Goal: Browse casually: Explore the website without a specific task or goal

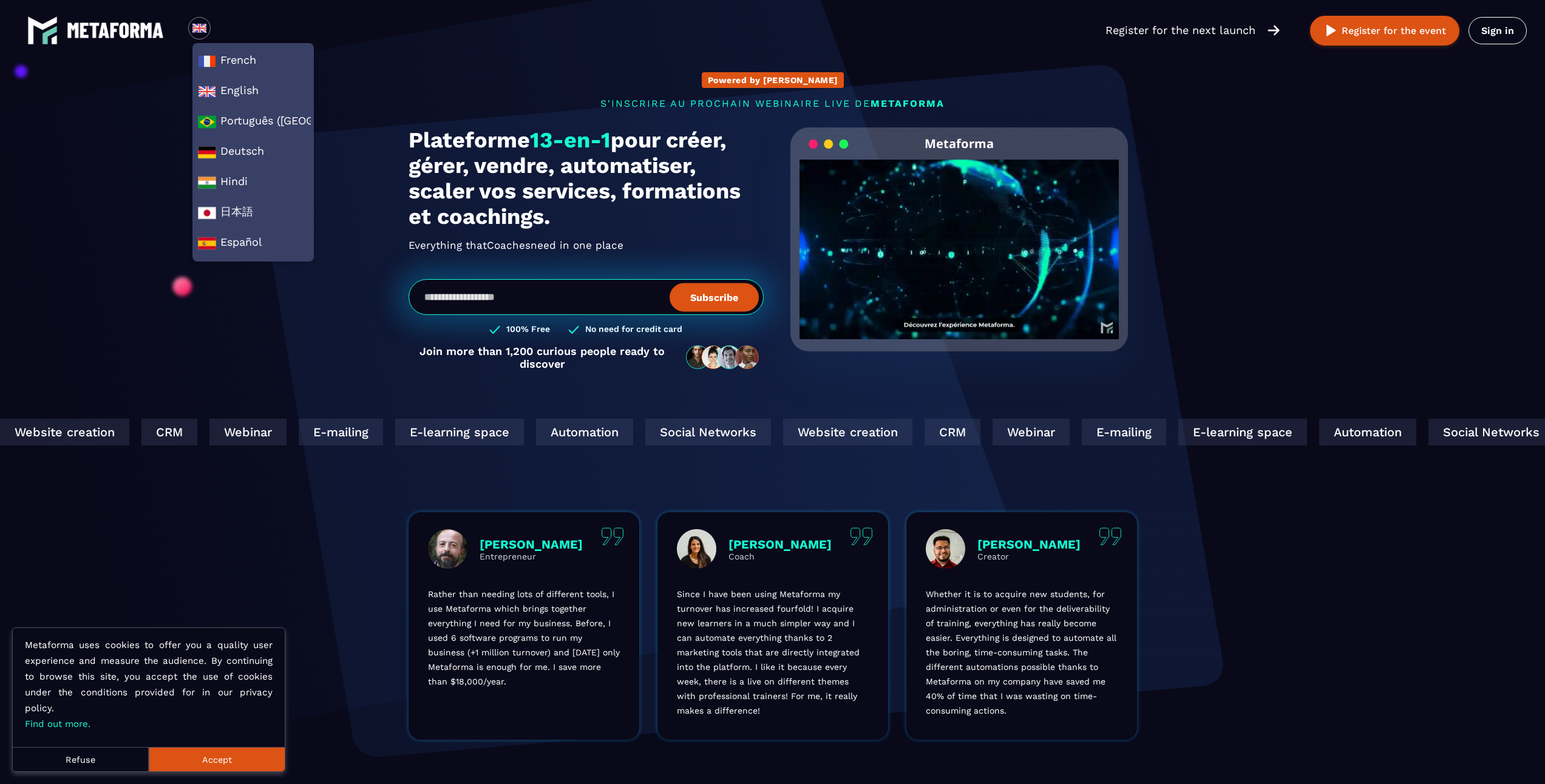
click at [194, 25] on img at bounding box center [199, 28] width 15 height 15
click at [252, 96] on span "English" at bounding box center [252, 91] width 110 height 18
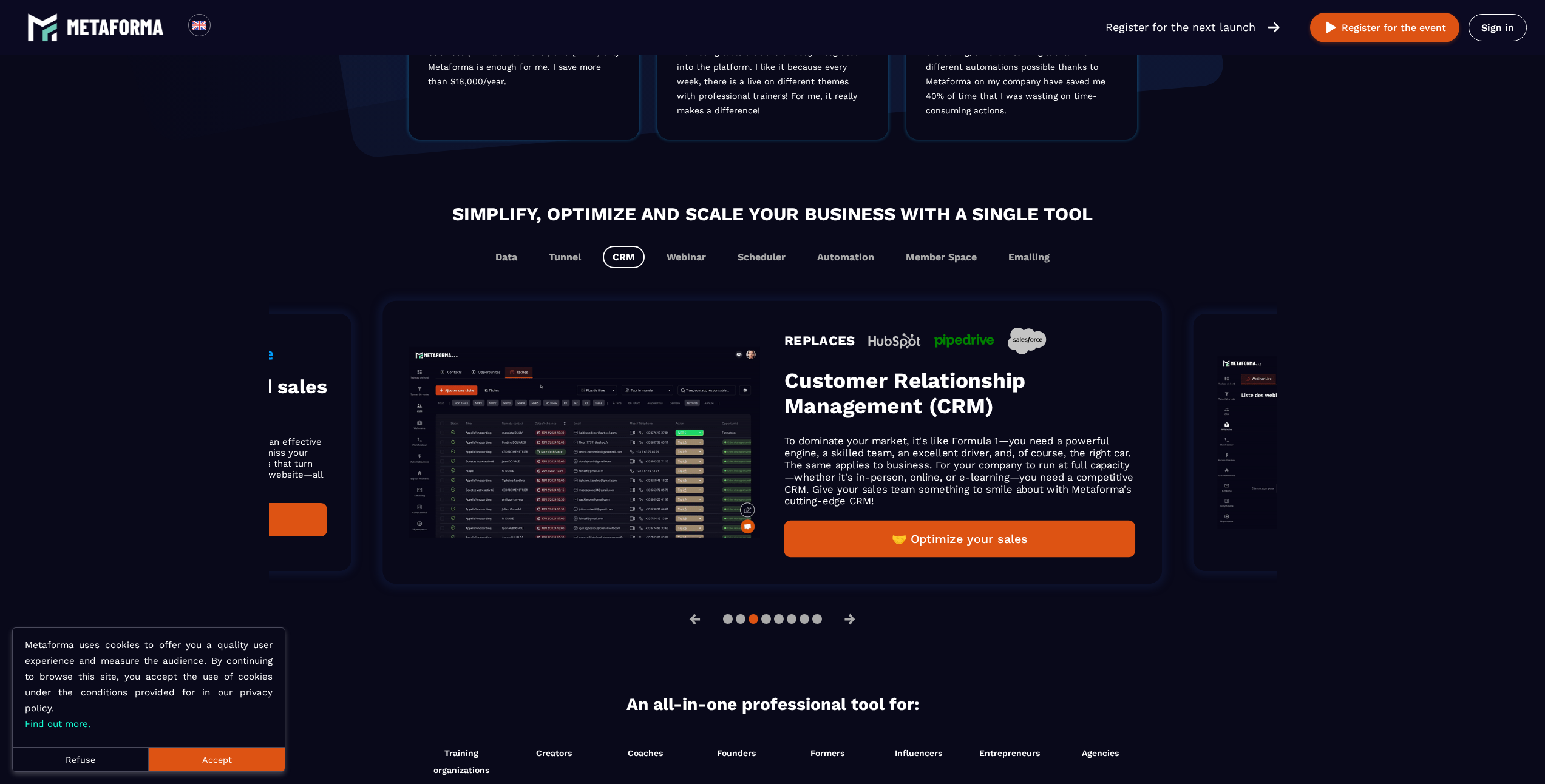
scroll to position [668, 0]
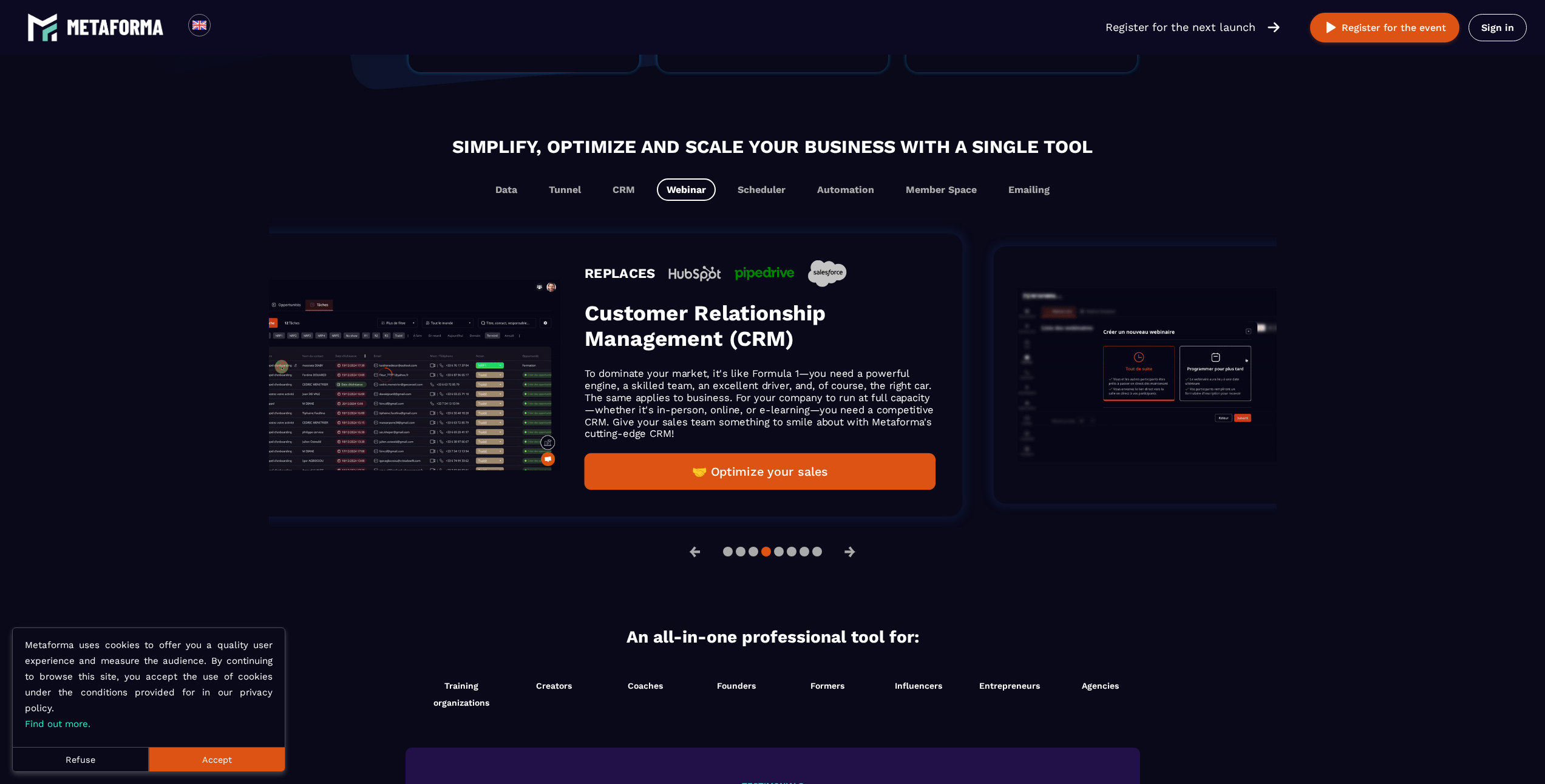
drag, startPoint x: 329, startPoint y: 391, endPoint x: 905, endPoint y: 386, distance: 576.0
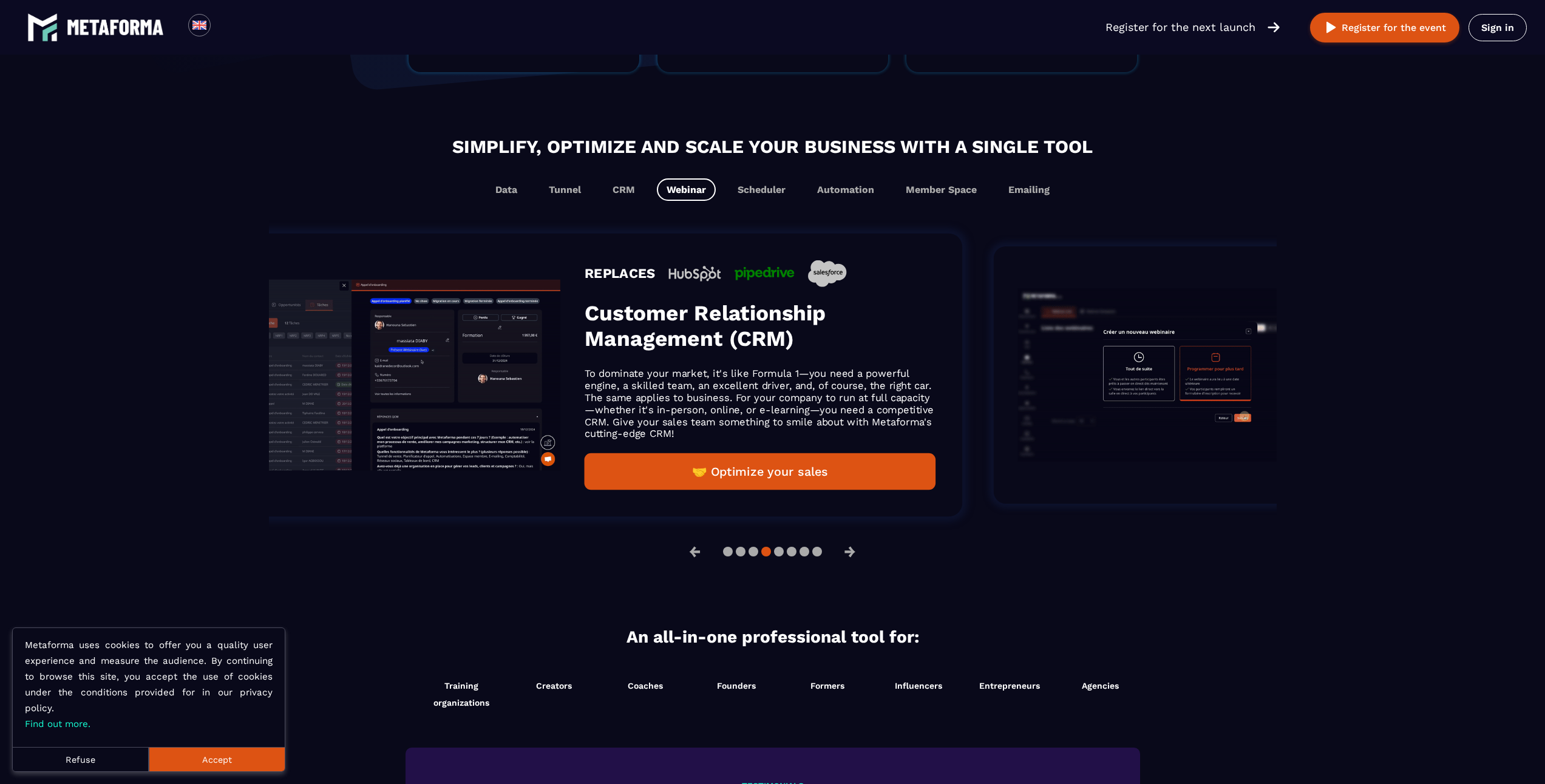
click at [905, 386] on div "REPLACES Customer Relationship Management (CRM) To dominate your market, it's l…" at bounding box center [573, 375] width 779 height 283
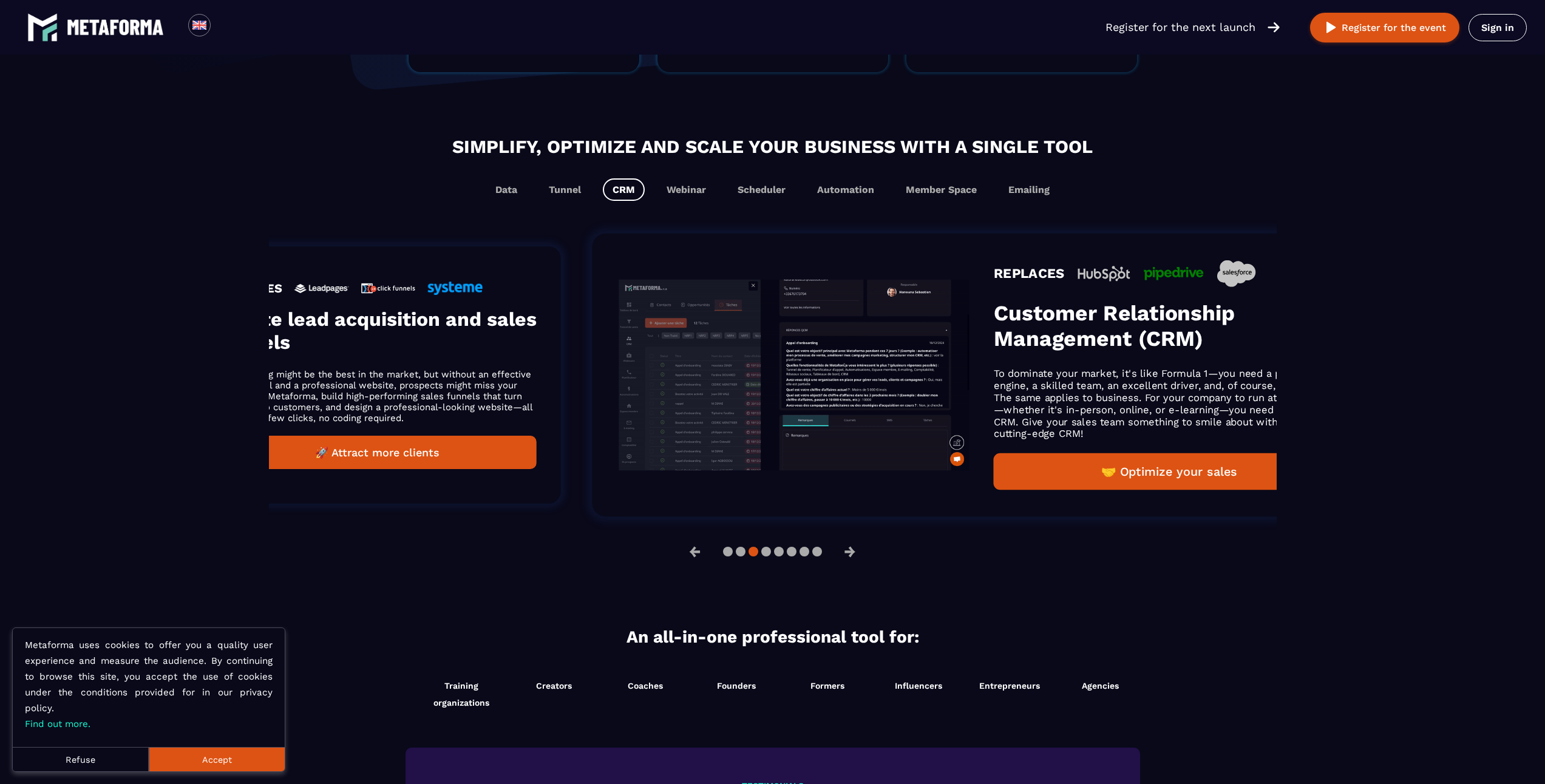
drag, startPoint x: 645, startPoint y: 401, endPoint x: 1016, endPoint y: 382, distance: 371.5
click at [970, 385] on img "Gallery" at bounding box center [795, 376] width 350 height 191
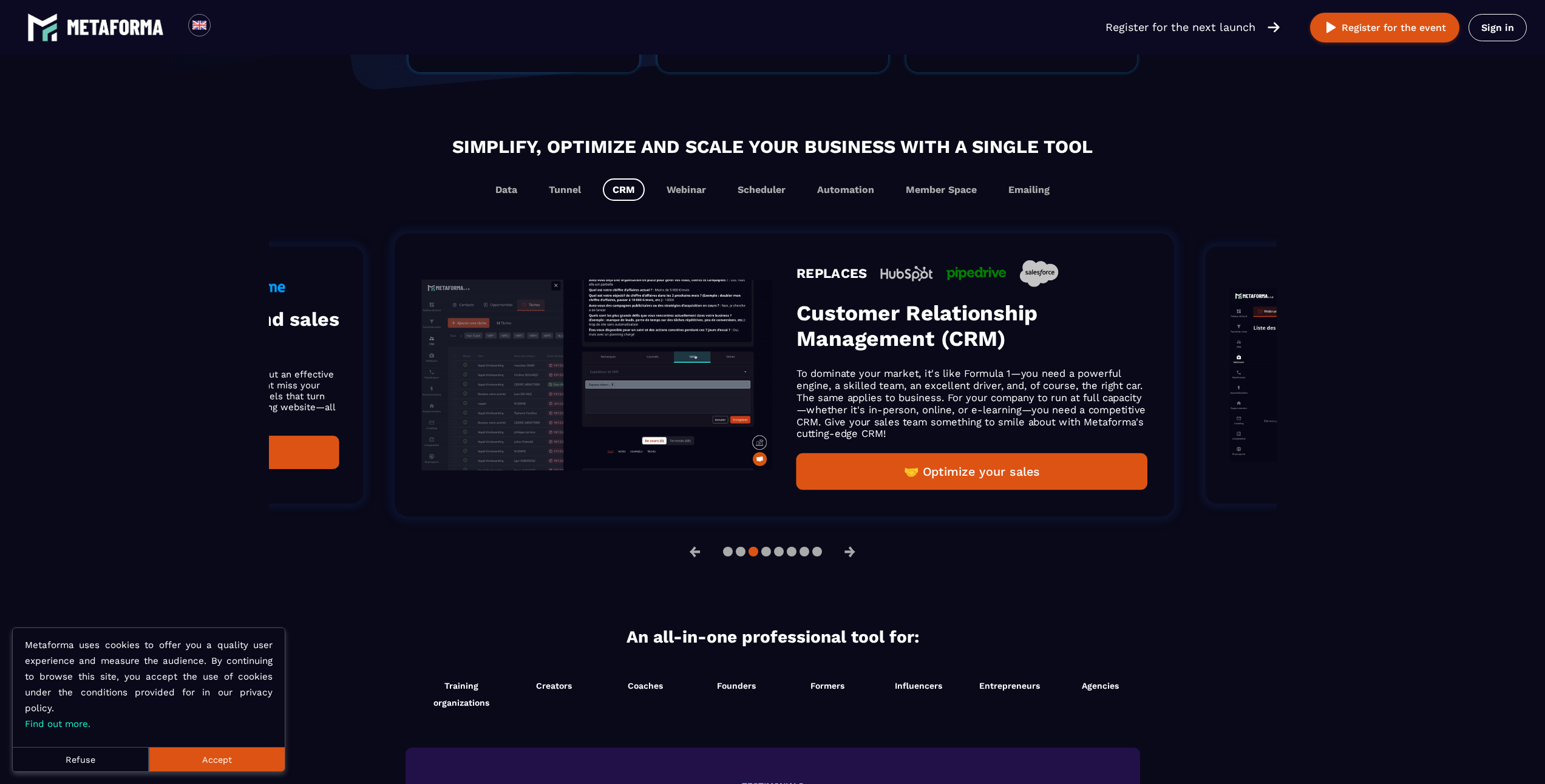
drag, startPoint x: 673, startPoint y: 377, endPoint x: 1210, endPoint y: 368, distance: 537.1
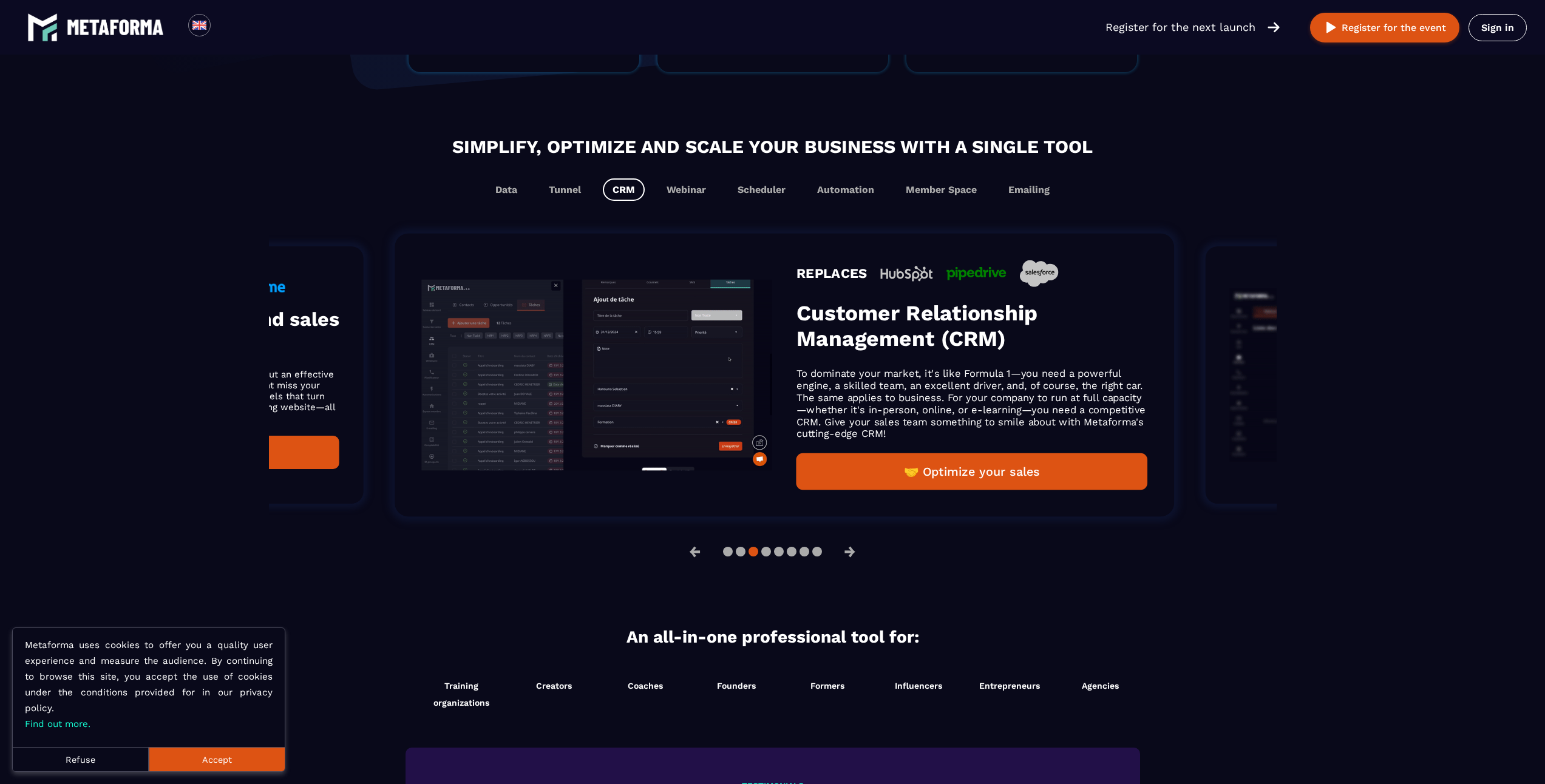
click at [773, 371] on img "Gallery" at bounding box center [597, 376] width 350 height 191
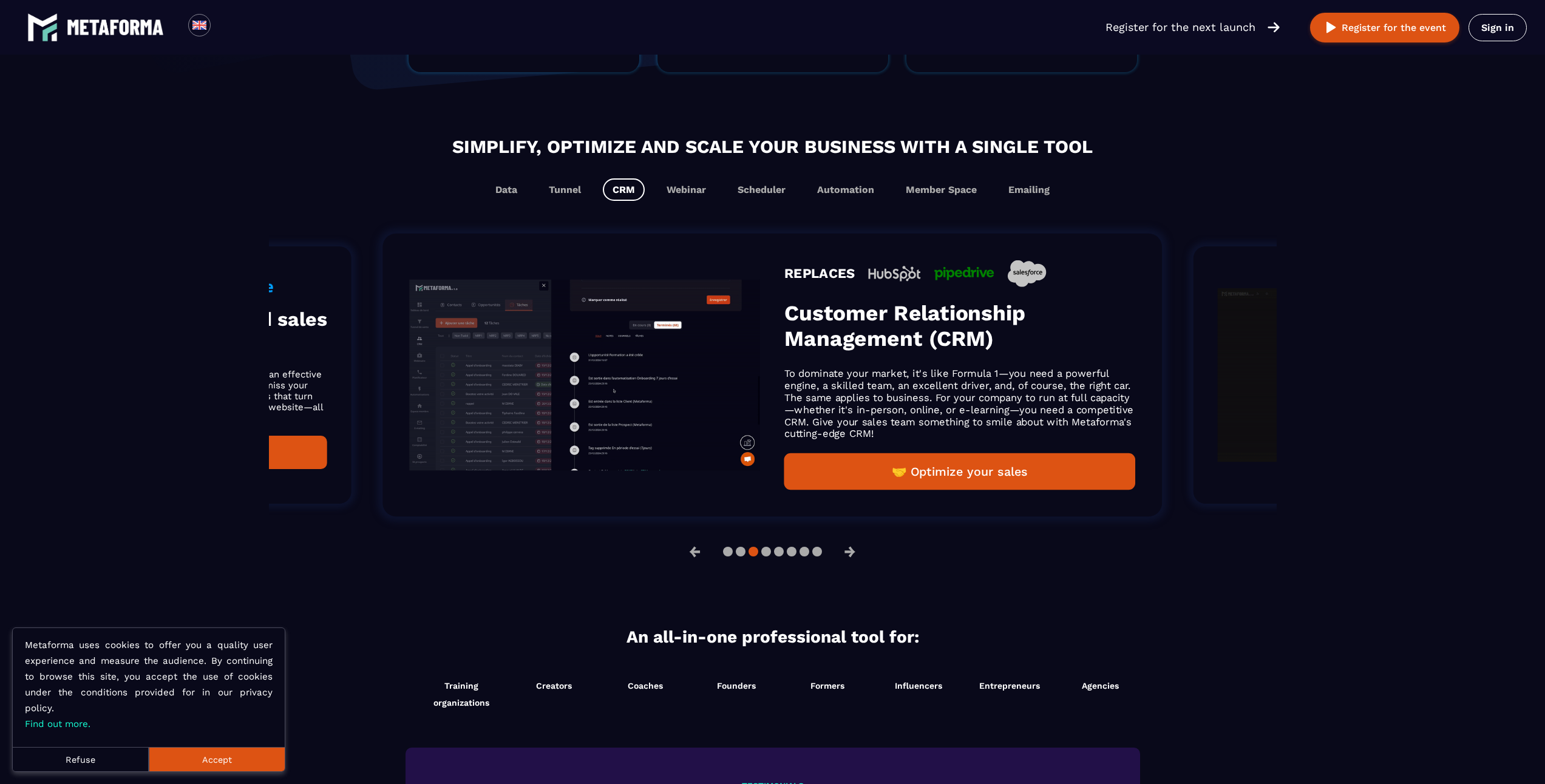
click at [318, 354] on h3 "Create lead acquisition and sales funnels" at bounding box center [167, 330] width 318 height 46
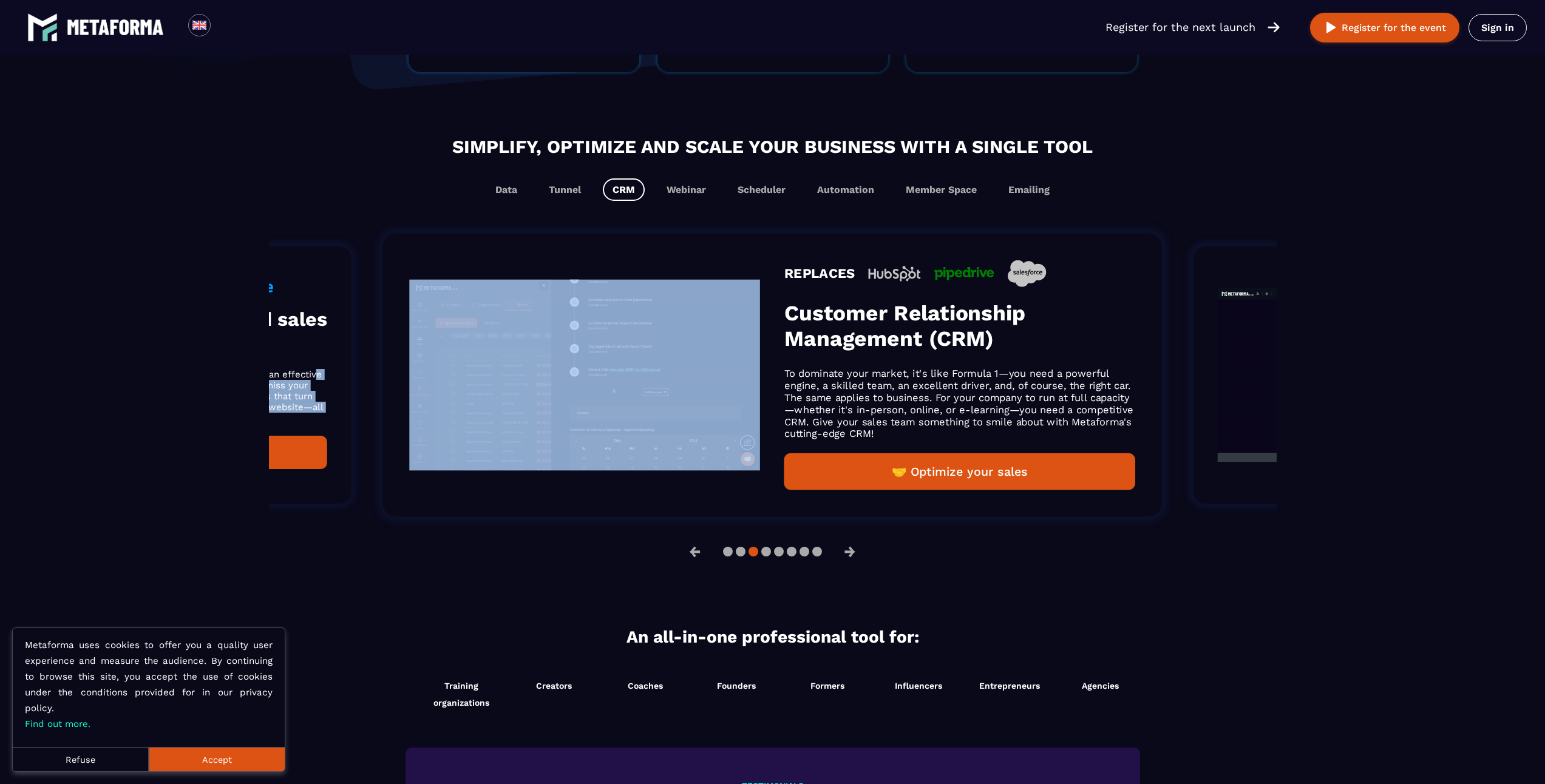
drag, startPoint x: 318, startPoint y: 356, endPoint x: 767, endPoint y: 350, distance: 449.0
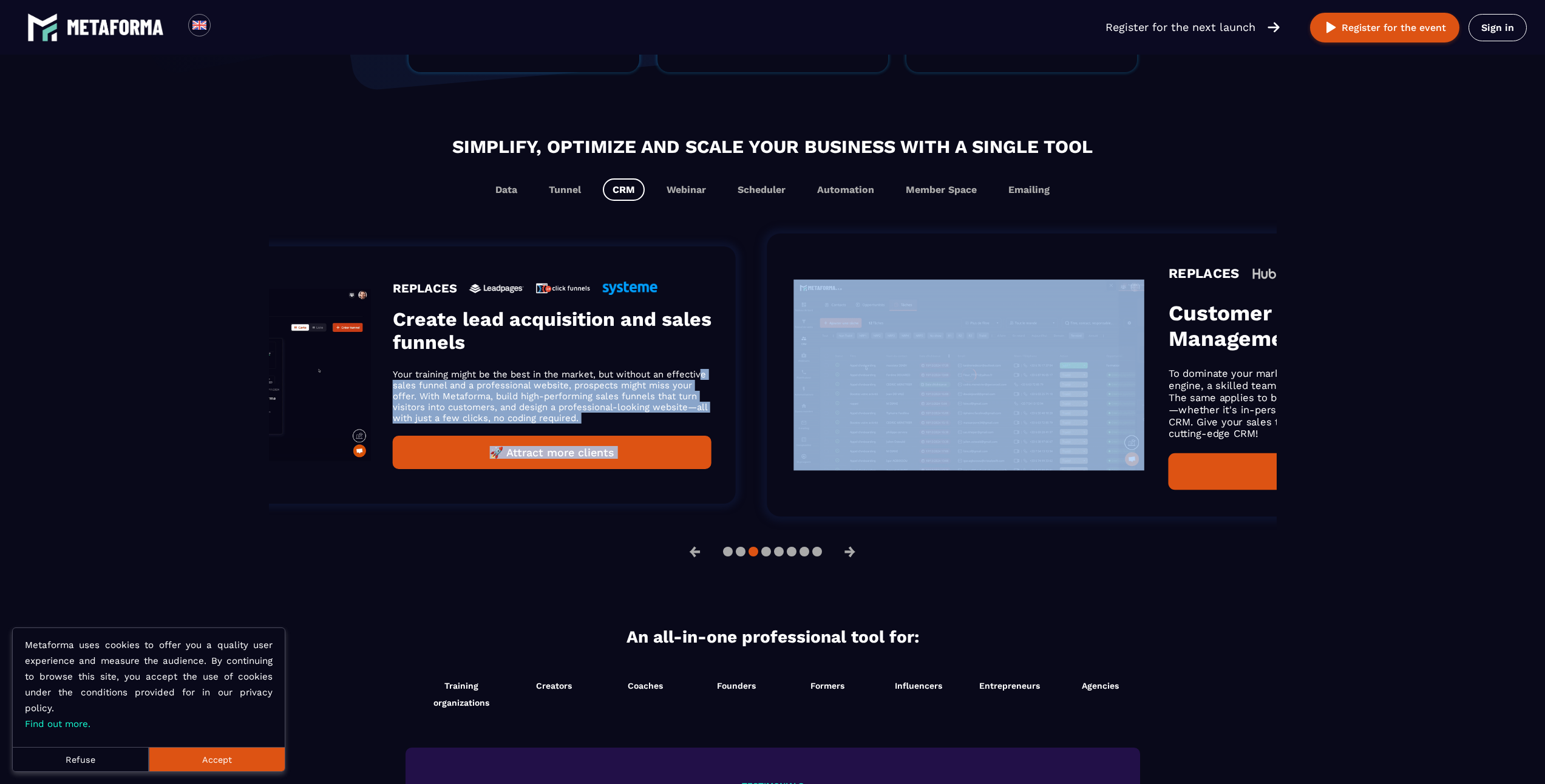
drag, startPoint x: 317, startPoint y: 335, endPoint x: 973, endPoint y: 336, distance: 656.0
click at [711, 336] on h3 "Create lead acquisition and sales funnels" at bounding box center [552, 330] width 318 height 46
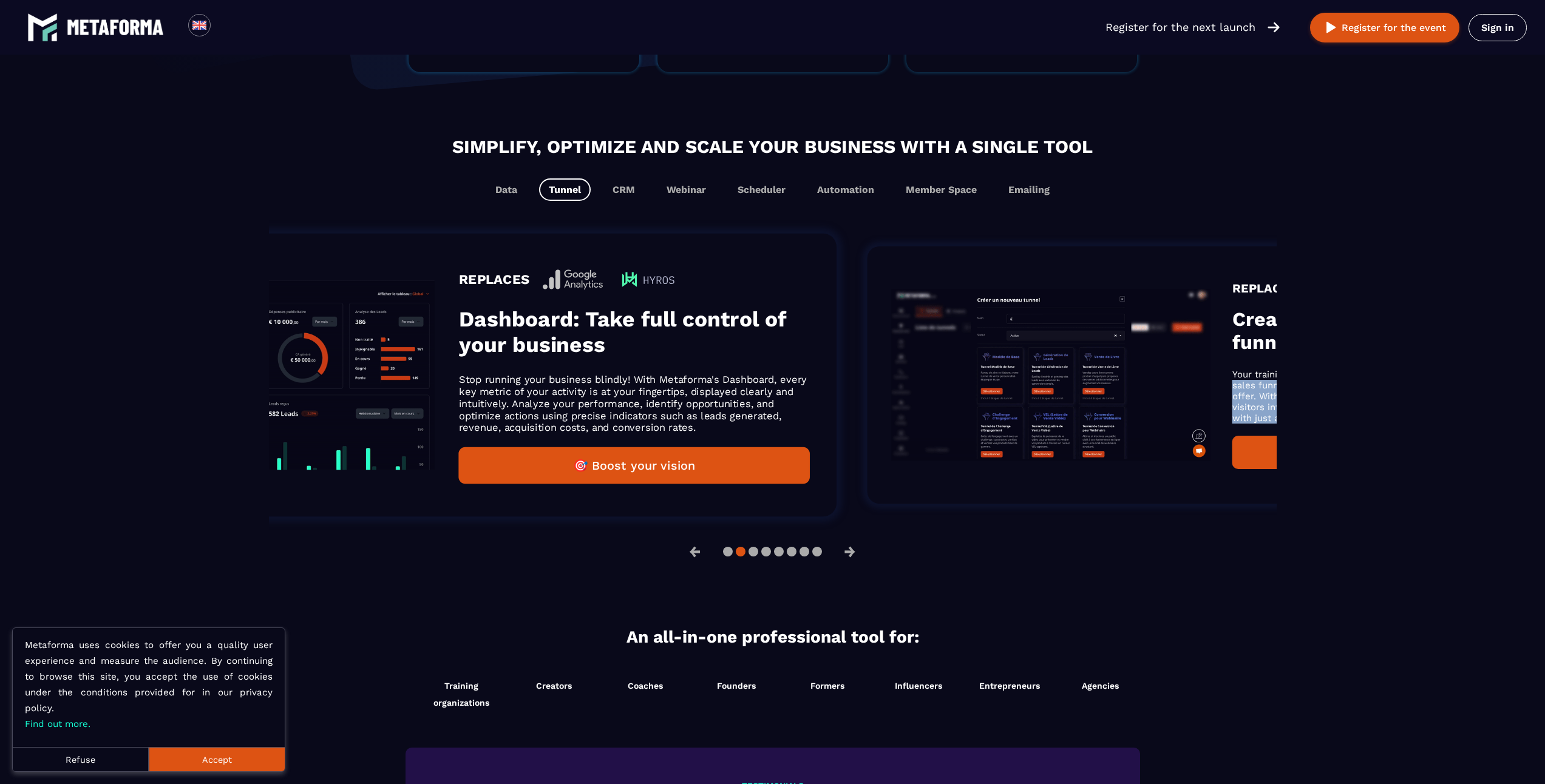
drag, startPoint x: 304, startPoint y: 350, endPoint x: 847, endPoint y: 329, distance: 543.4
click at [793, 341] on ol "REPLACES Membership space Metaforma allows you to create personalized, intuitiv…" at bounding box center [563, 376] width 1008 height 324
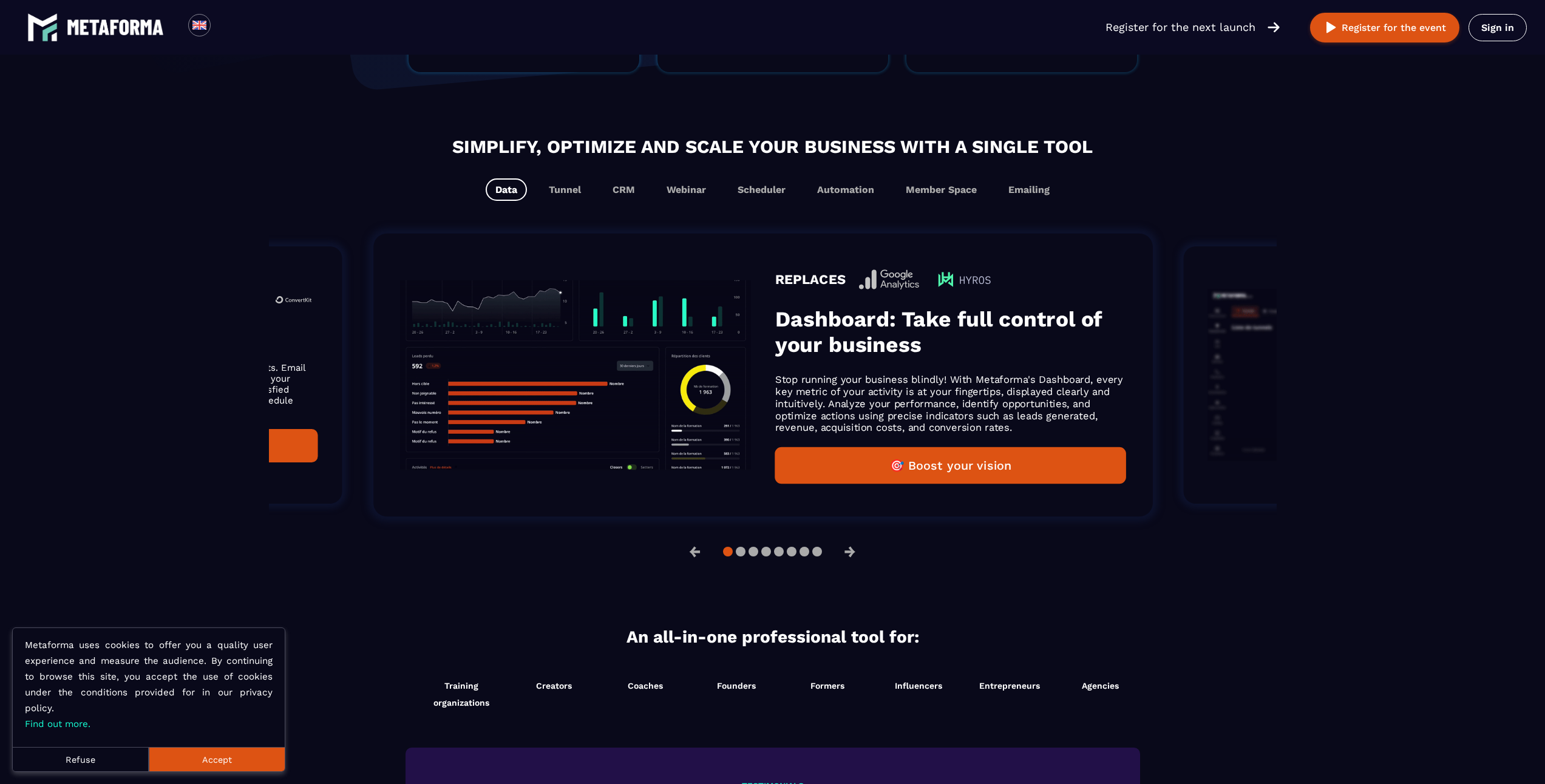
drag, startPoint x: 802, startPoint y: 338, endPoint x: 503, endPoint y: 341, distance: 299.0
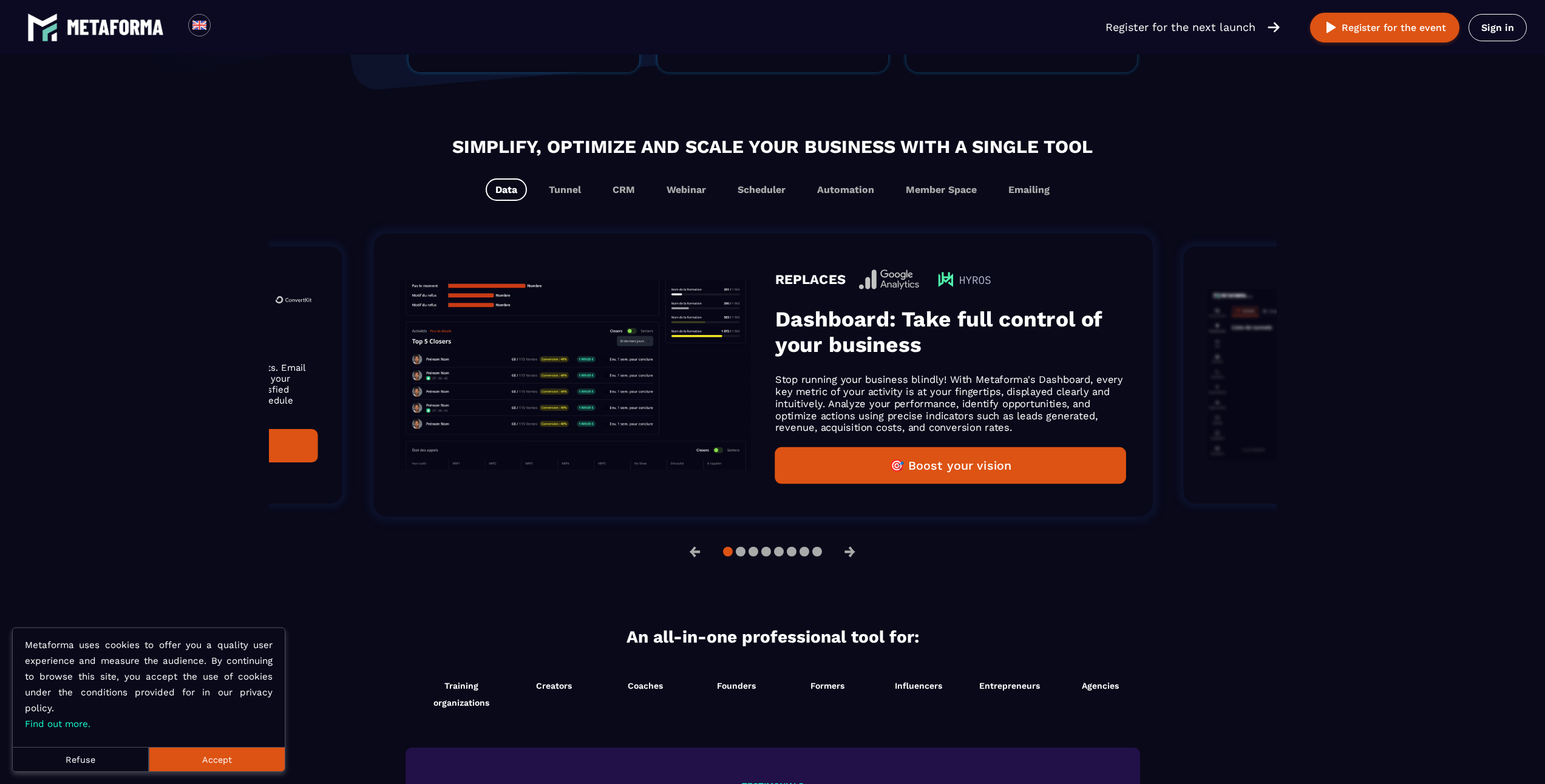
click at [775, 340] on h3 "Dashboard: Take full control of your business" at bounding box center [950, 331] width 350 height 51
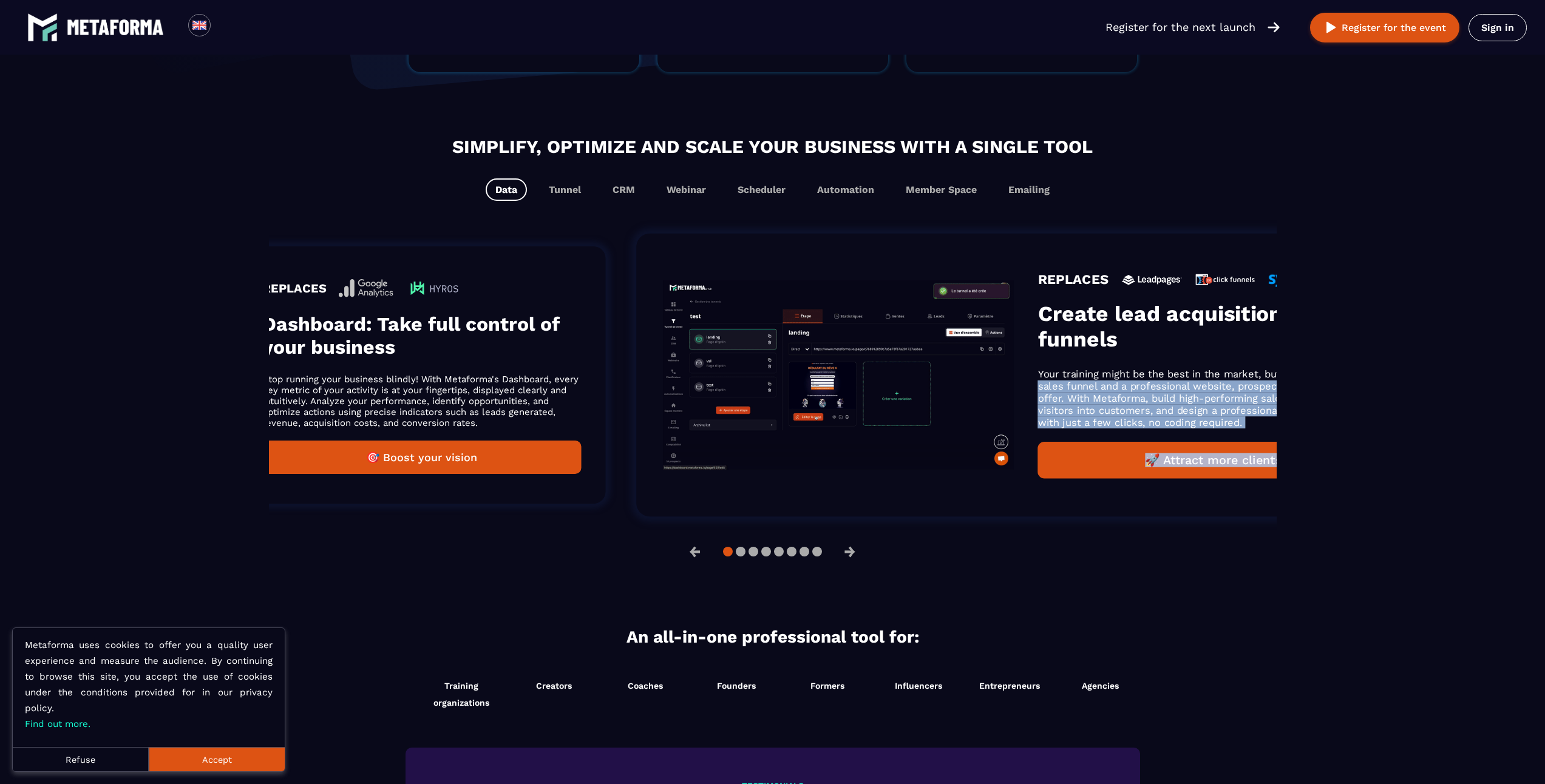
drag, startPoint x: 1042, startPoint y: 350, endPoint x: 520, endPoint y: 343, distance: 522.0
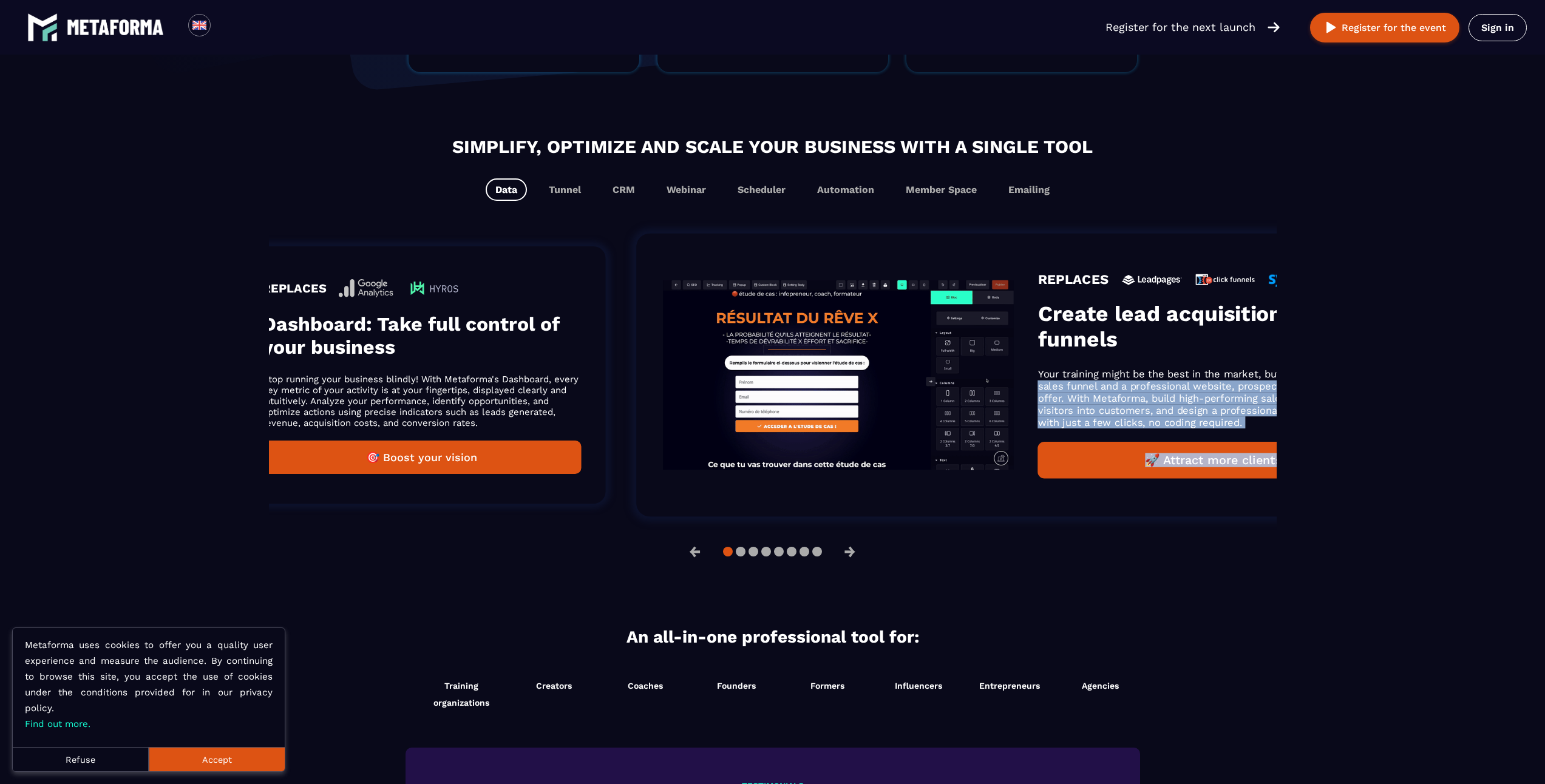
click at [520, 343] on h3 "Dashboard: Take full control of your business" at bounding box center [421, 335] width 318 height 46
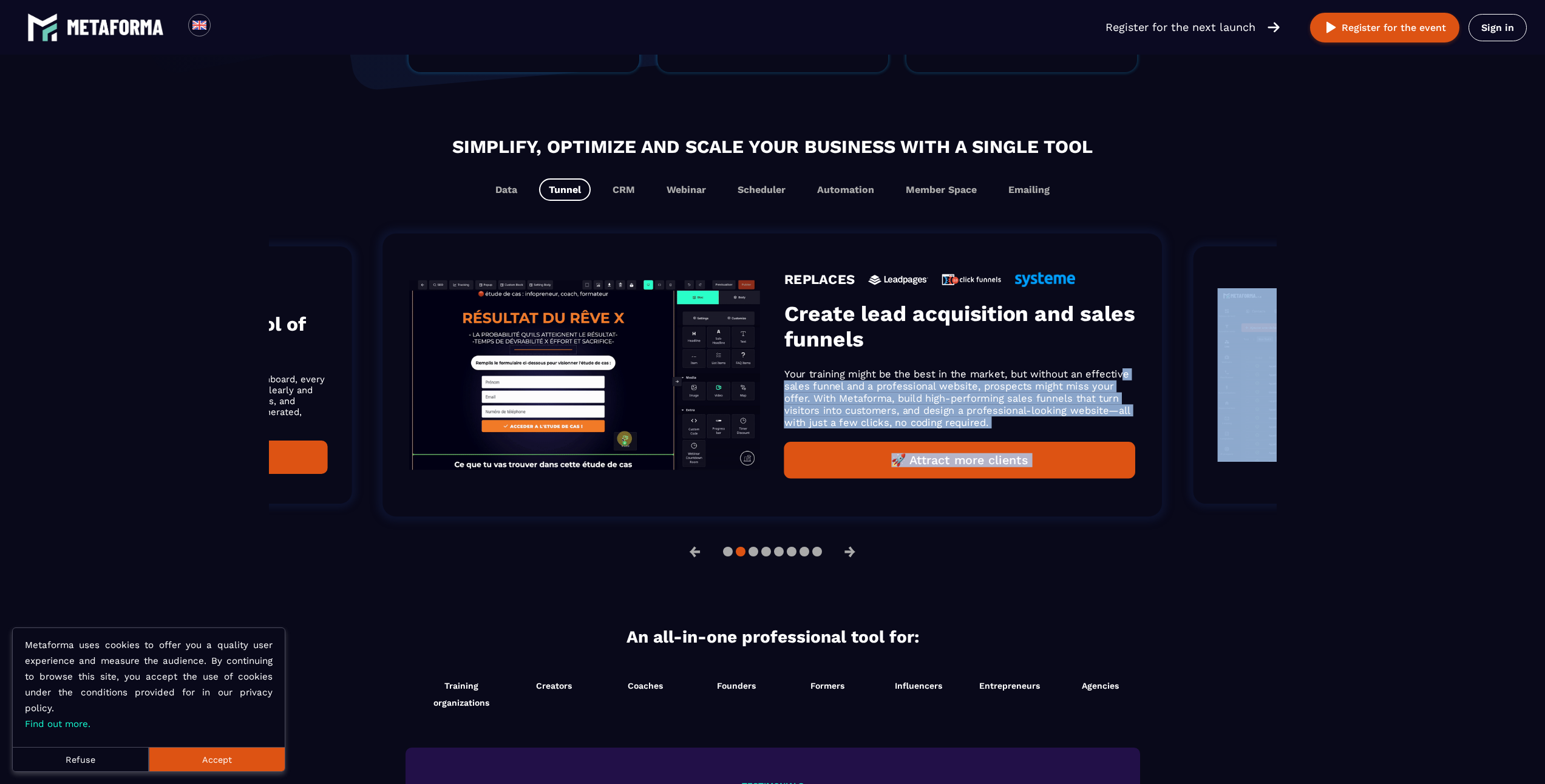
drag, startPoint x: 625, startPoint y: 349, endPoint x: 759, endPoint y: 349, distance: 134.0
click at [727, 349] on img "Gallery" at bounding box center [585, 375] width 350 height 189
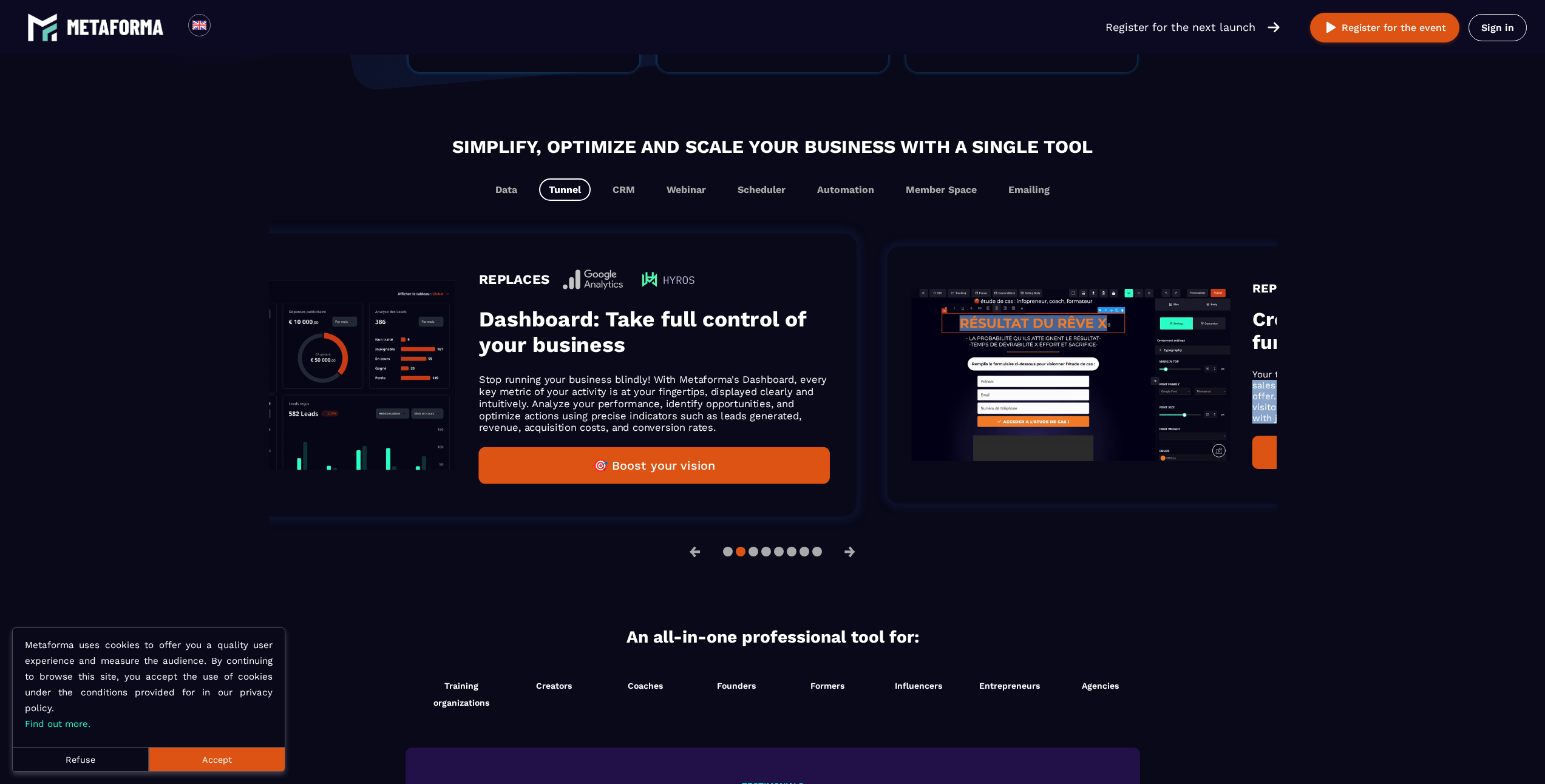
drag, startPoint x: 331, startPoint y: 356, endPoint x: 801, endPoint y: 358, distance: 470.0
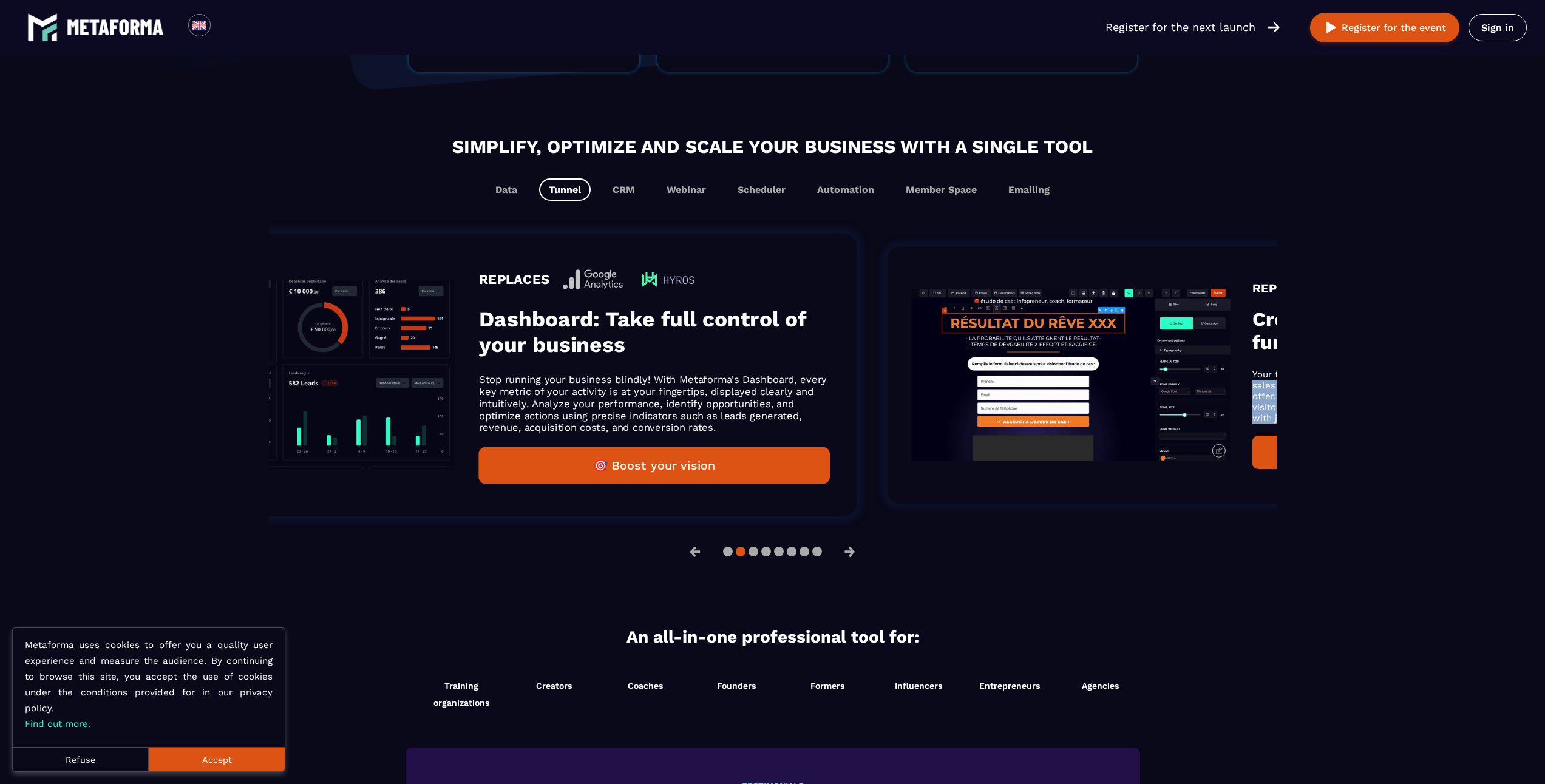
click at [801, 358] on ol "REPLACES Membership space Metaforma allows you to create personalized, intuitiv…" at bounding box center [583, 376] width 1008 height 324
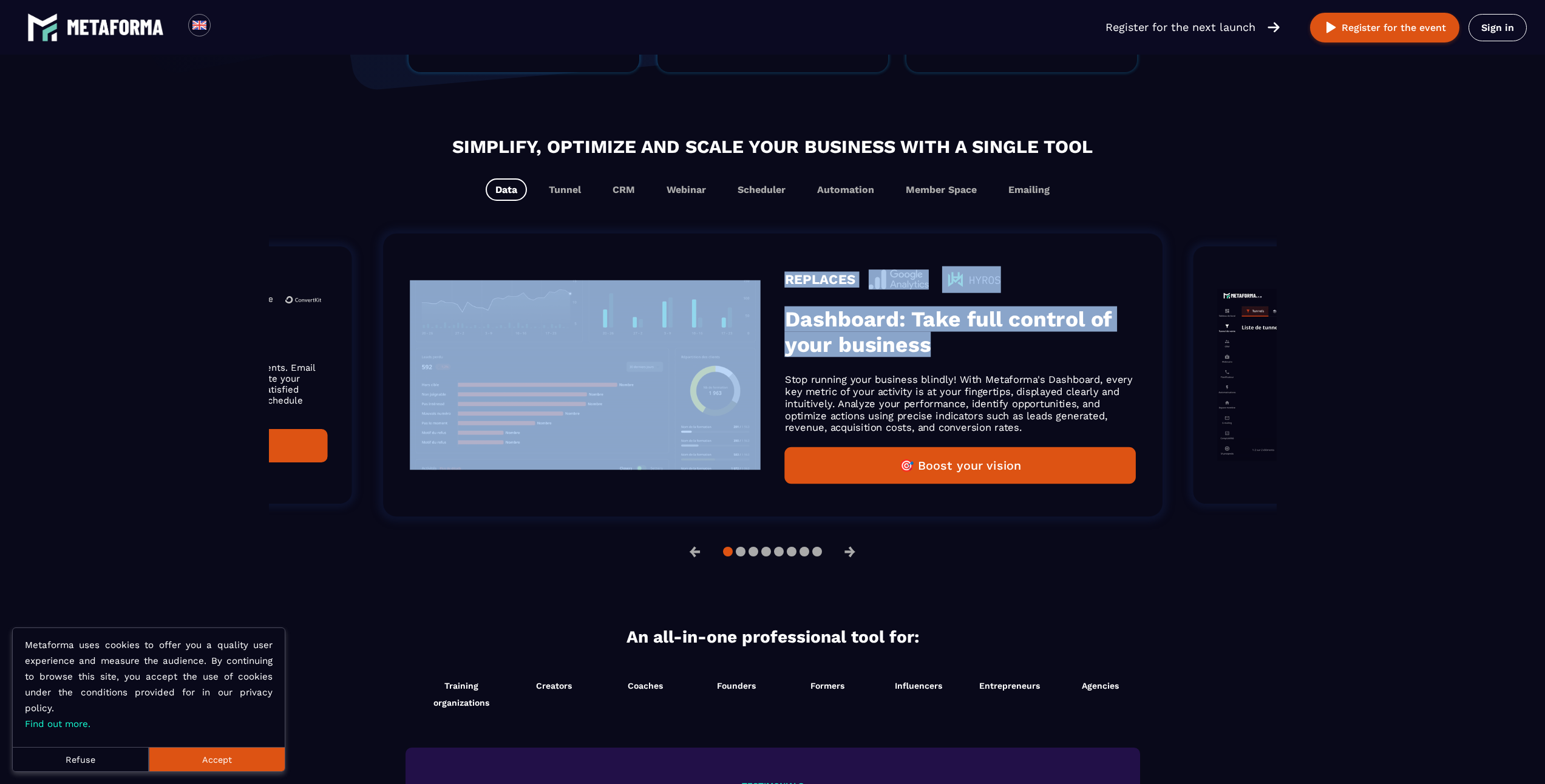
drag, startPoint x: 802, startPoint y: 358, endPoint x: 571, endPoint y: 350, distance: 231.1
click at [567, 350] on div "REPLACES Dashboard: Take full control of your business Stop running your busine…" at bounding box center [773, 375] width 779 height 283
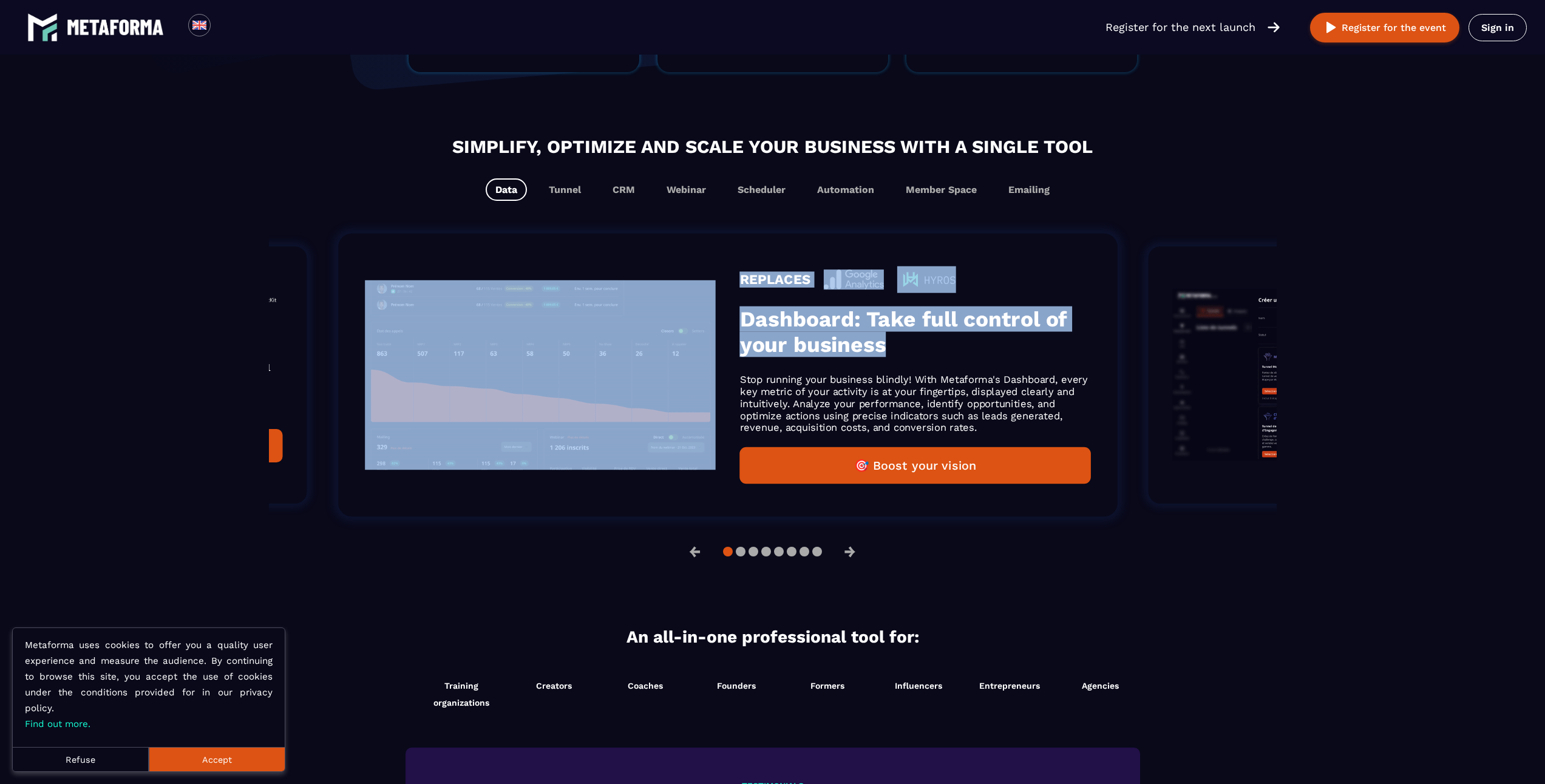
drag, startPoint x: 1011, startPoint y: 403, endPoint x: 902, endPoint y: 403, distance: 109.0
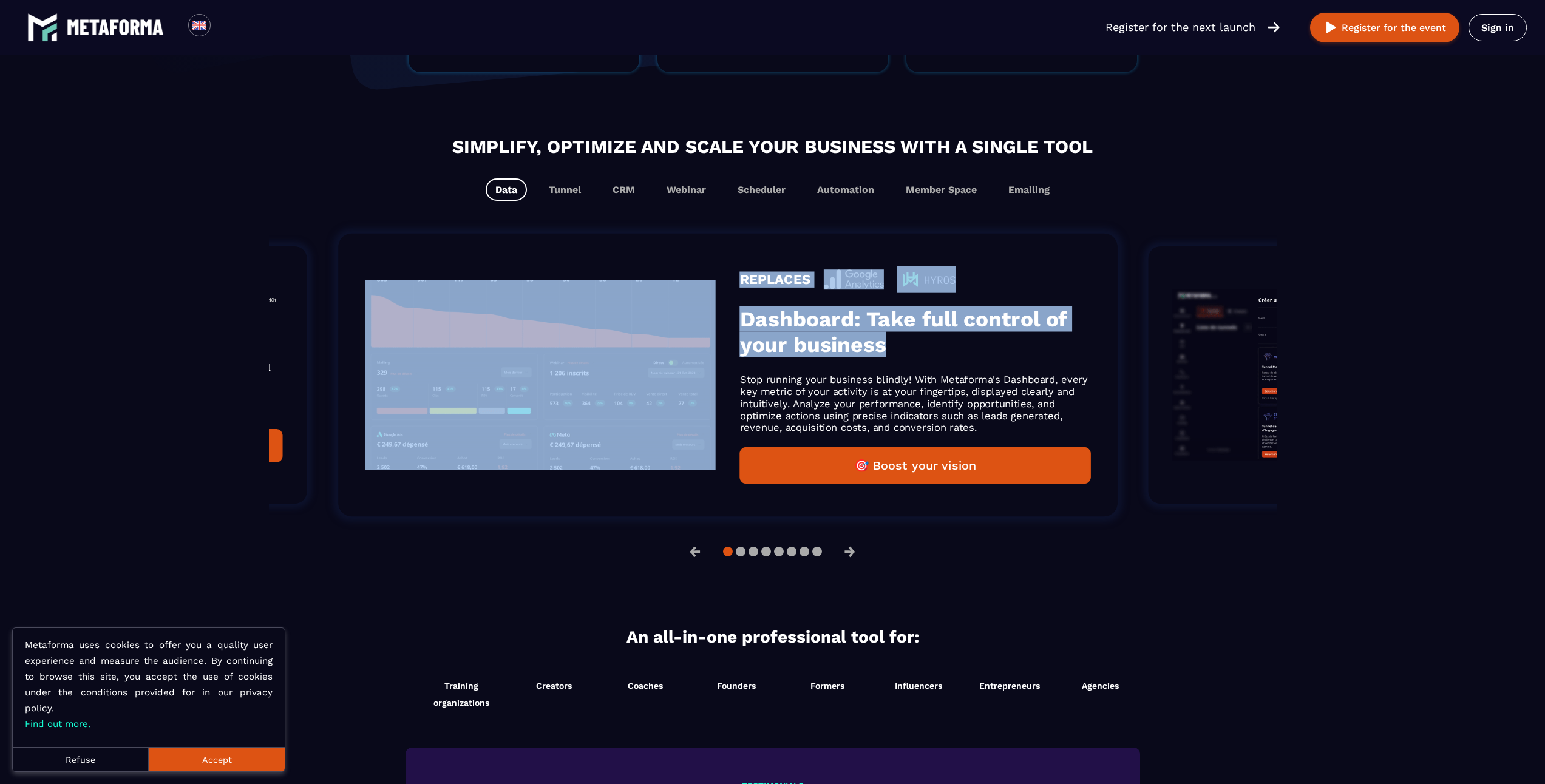
click at [902, 403] on p "Stop running your business blindly! With Metaforma's Dashboard, every key metri…" at bounding box center [914, 403] width 350 height 60
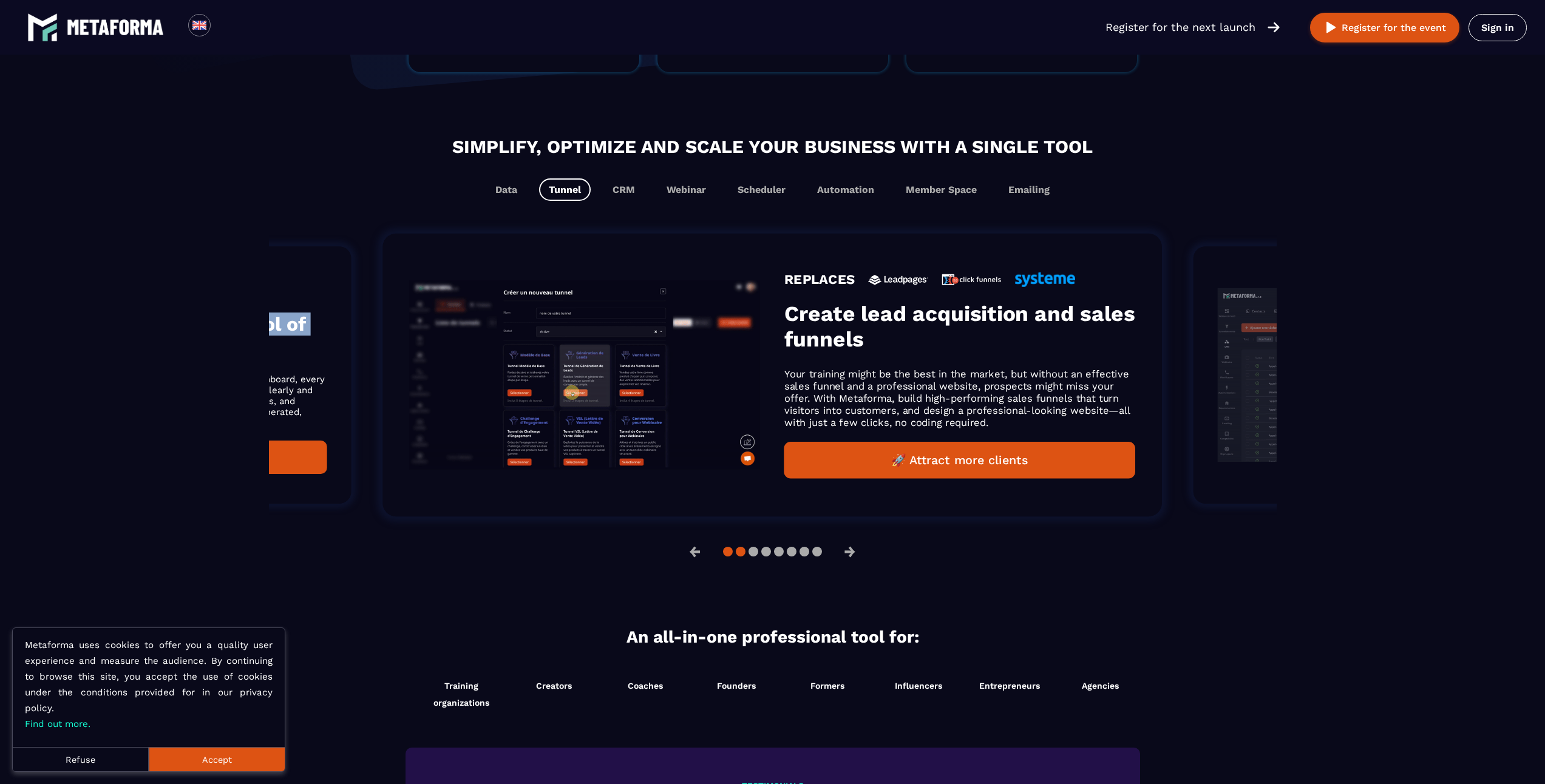
click at [736, 557] on button at bounding box center [740, 551] width 10 height 10
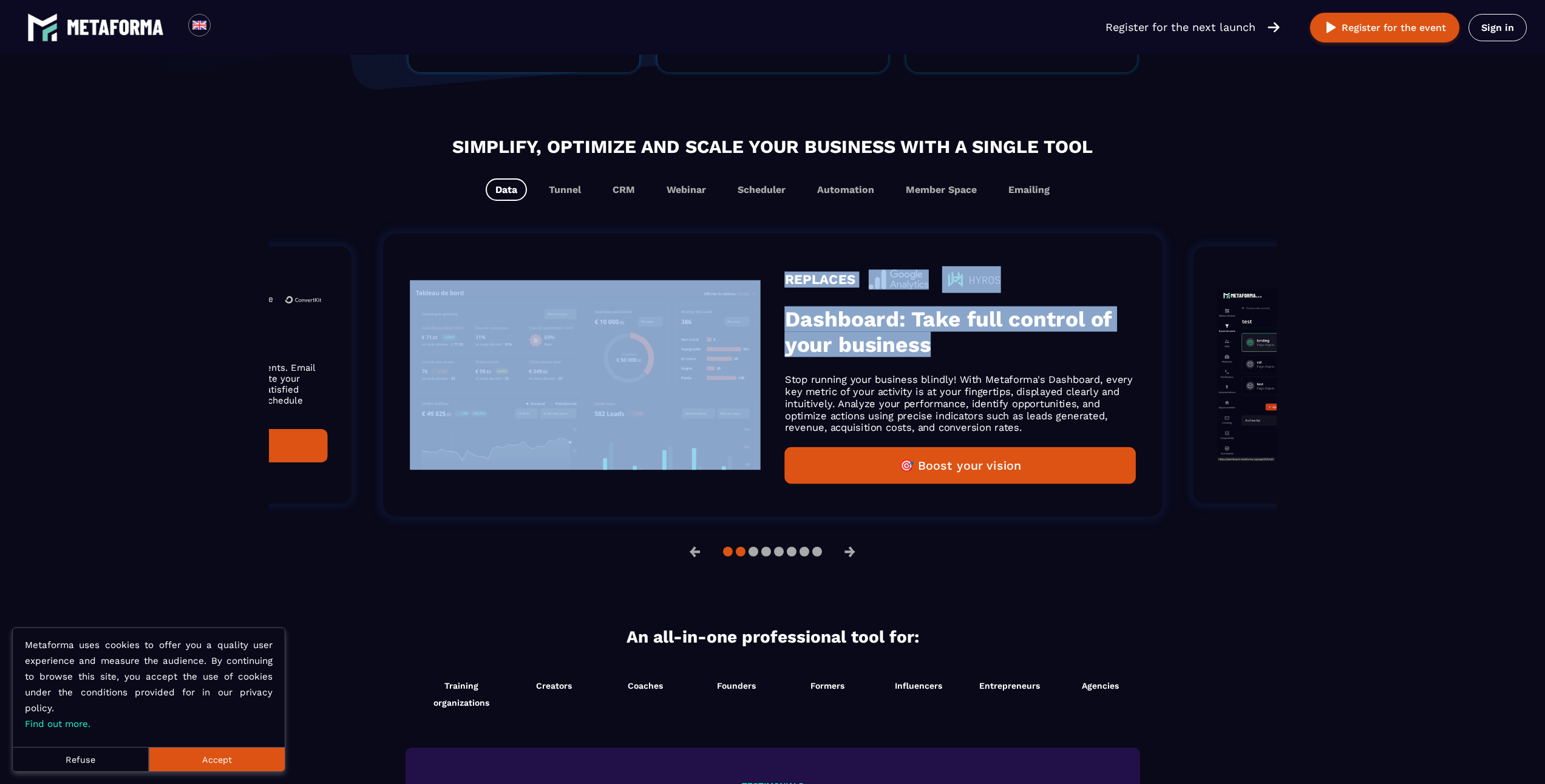
click at [749, 555] on button at bounding box center [753, 551] width 10 height 10
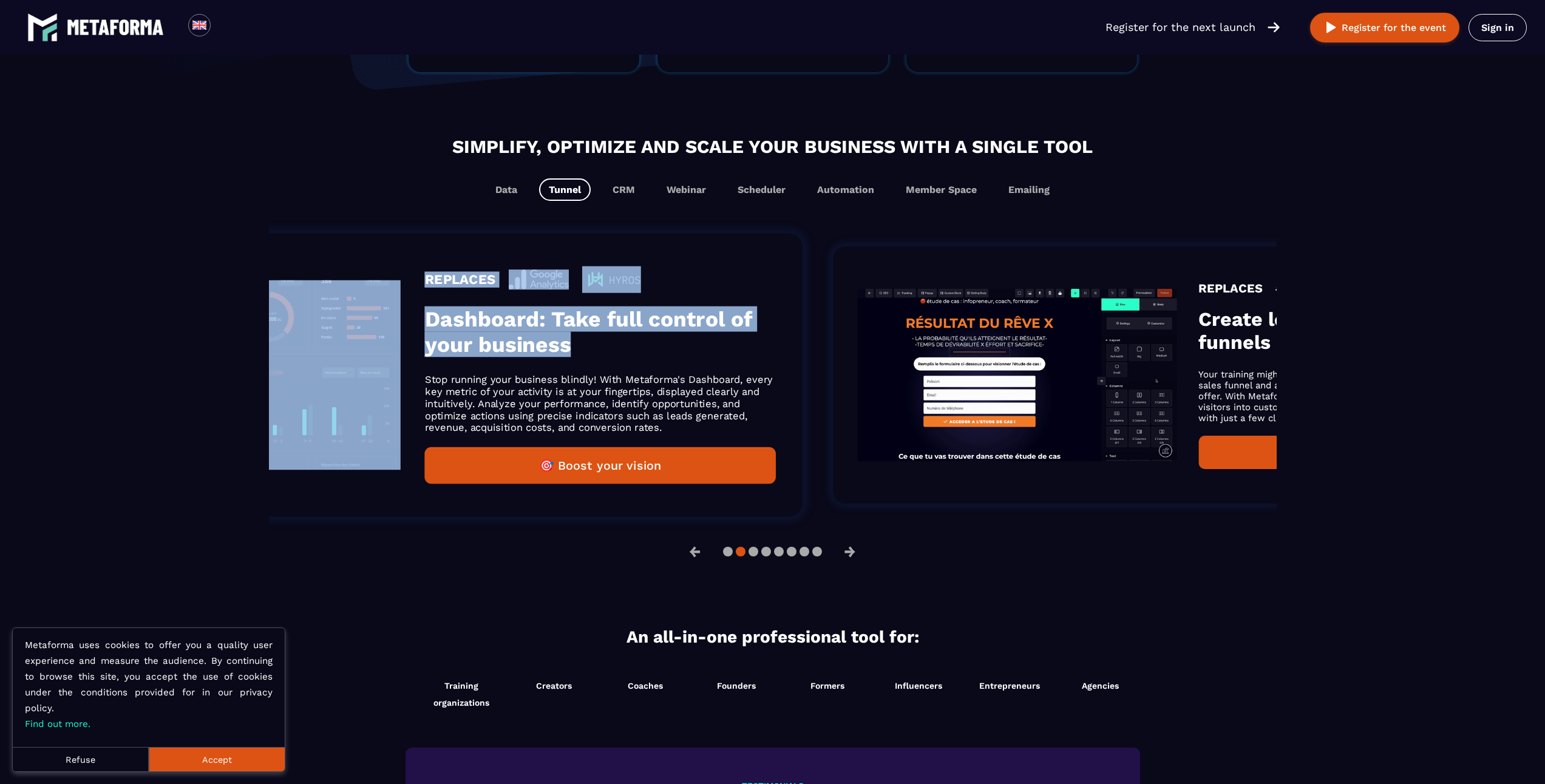
drag, startPoint x: 366, startPoint y: 423, endPoint x: 782, endPoint y: 442, distance: 416.4
click at [800, 442] on li "REPLACES Create lead acquisition and sales funnels Your training might be the b…" at bounding box center [1188, 376] width 776 height 324
drag, startPoint x: 558, startPoint y: 423, endPoint x: 1005, endPoint y: 434, distance: 447.1
click at [1002, 434] on div "REPLACES Create lead acquisition and sales funnels Your training might be the b…" at bounding box center [1187, 375] width 709 height 258
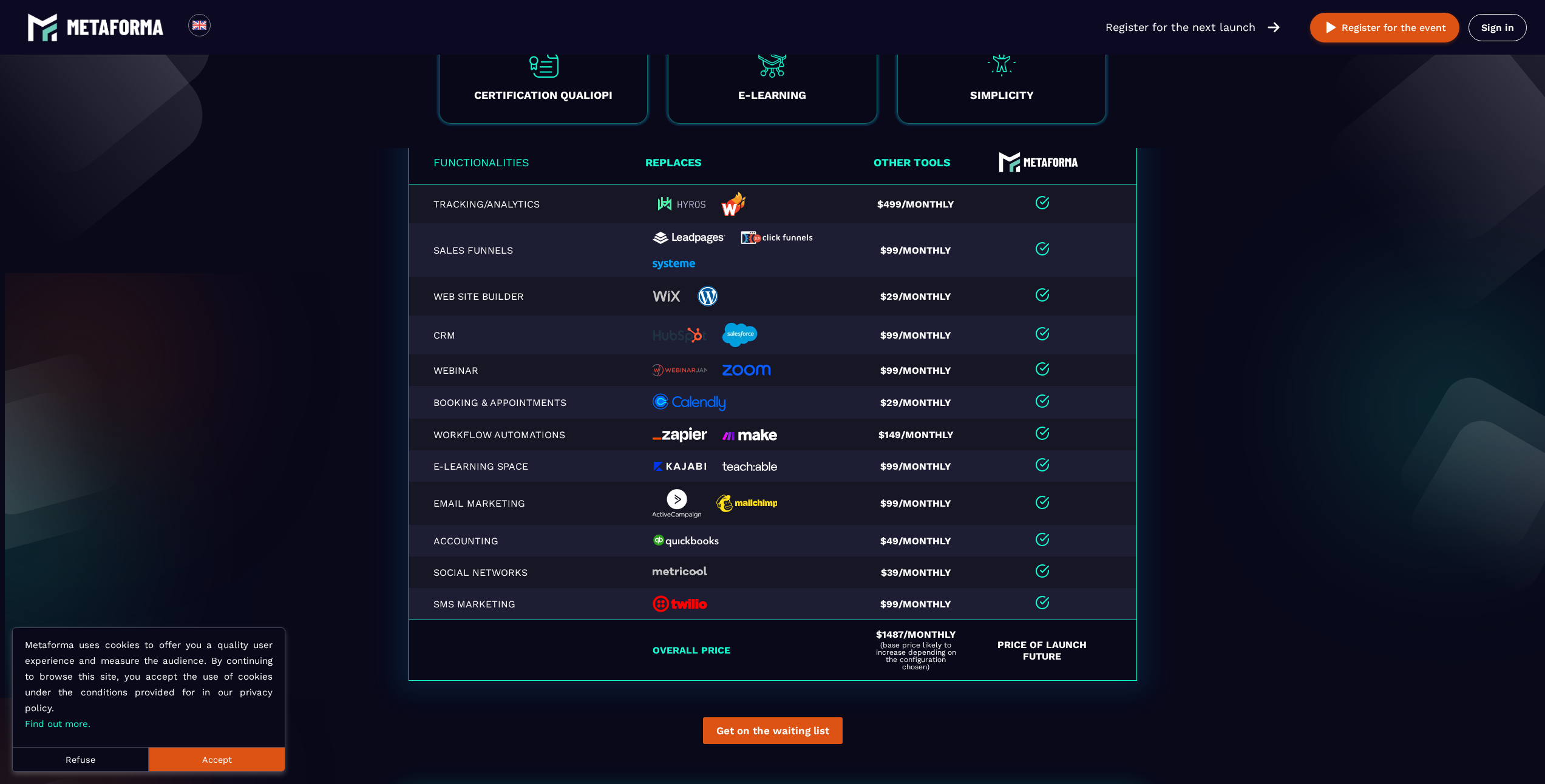
scroll to position [0, 0]
